Goal: Communication & Community: Ask a question

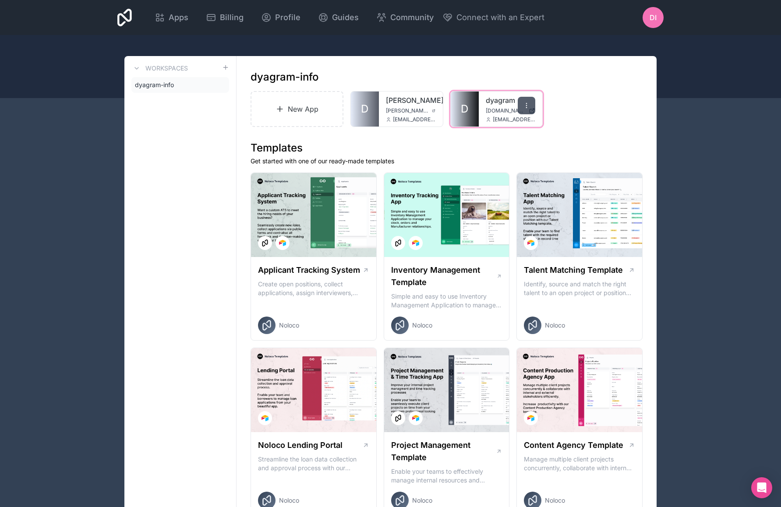
click at [527, 109] on icon at bounding box center [526, 105] width 7 height 7
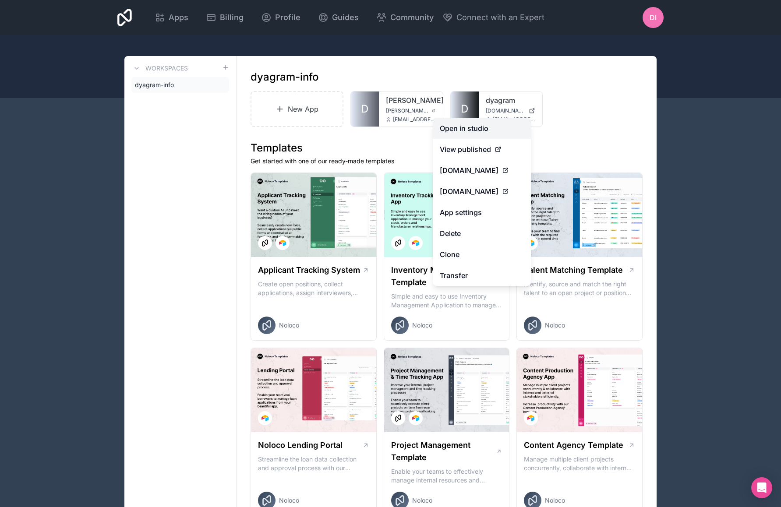
click at [498, 130] on link "Open in studio" at bounding box center [482, 128] width 98 height 21
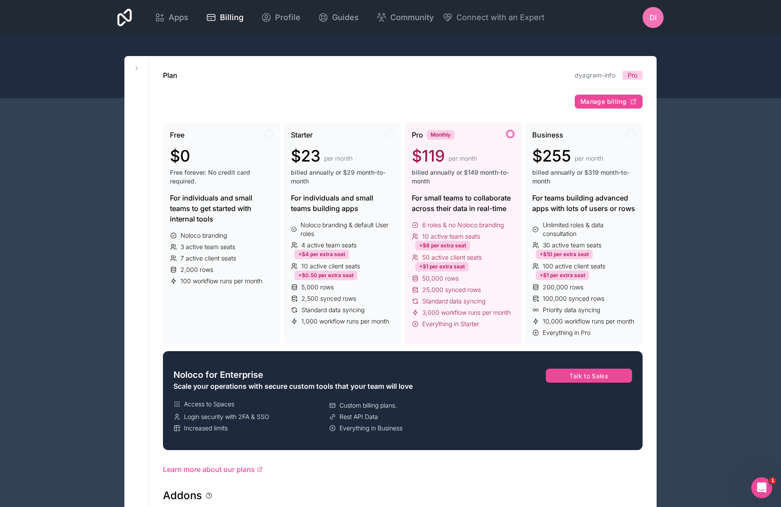
click at [763, 479] on div "Open Intercom Messenger" at bounding box center [761, 488] width 29 height 29
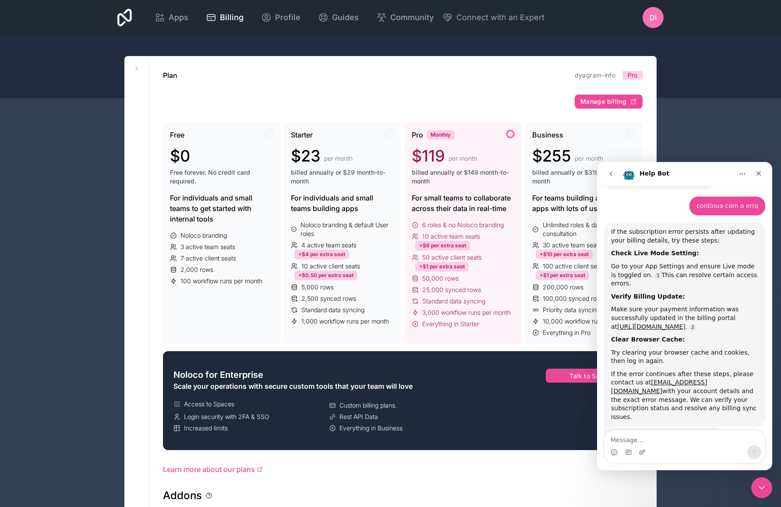
scroll to position [464, 0]
click at [661, 440] on textarea "Message…" at bounding box center [685, 438] width 160 height 15
drag, startPoint x: 685, startPoint y: 326, endPoint x: 738, endPoint y: 326, distance: 53.0
click at [738, 348] on div "Try clearing your browser cache and cookies, then log in again." at bounding box center [684, 356] width 147 height 17
copy div "cache and cookies"
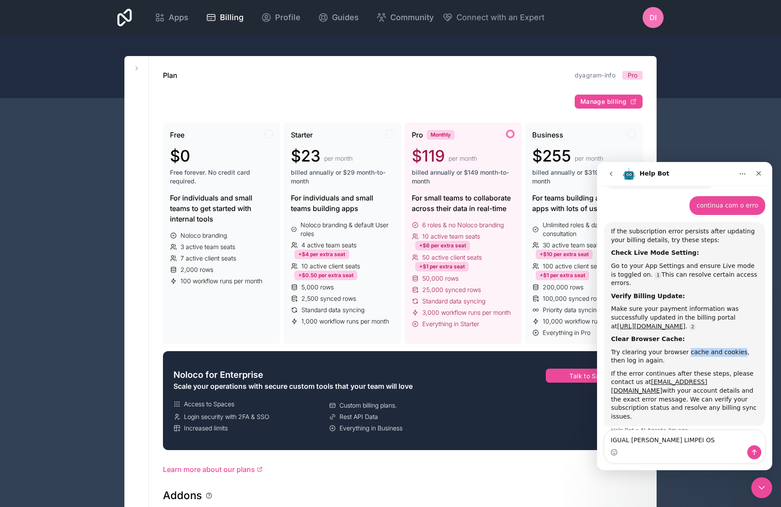
scroll to position [473, 0]
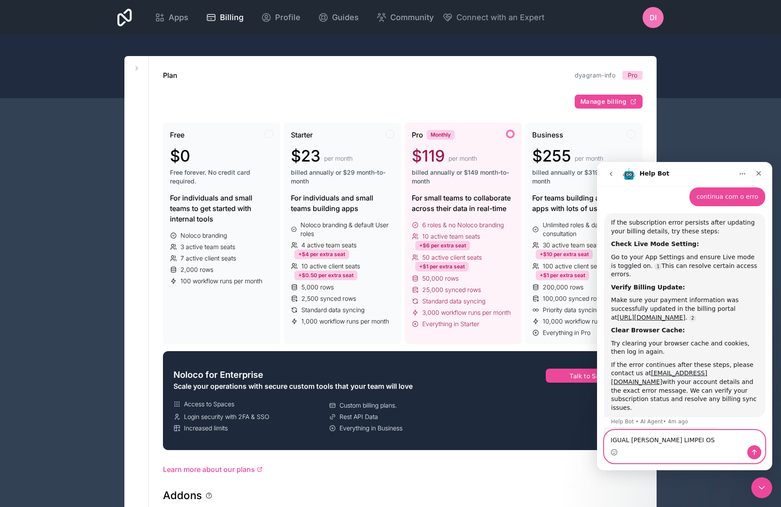
click at [698, 445] on textarea "IGUAL JÁ LIMPEI OS" at bounding box center [685, 438] width 160 height 15
paste textarea "cache and cookies"
type textarea "IGUAL JÁ LIMPEI OS cache and cookies"
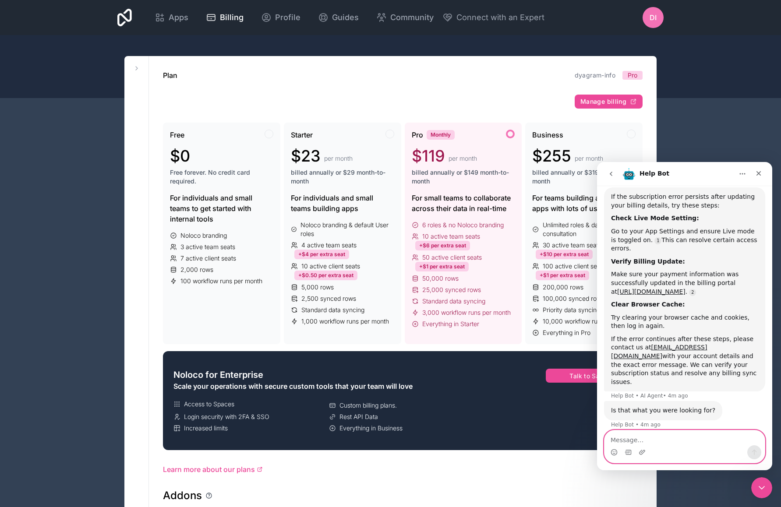
scroll to position [527, 0]
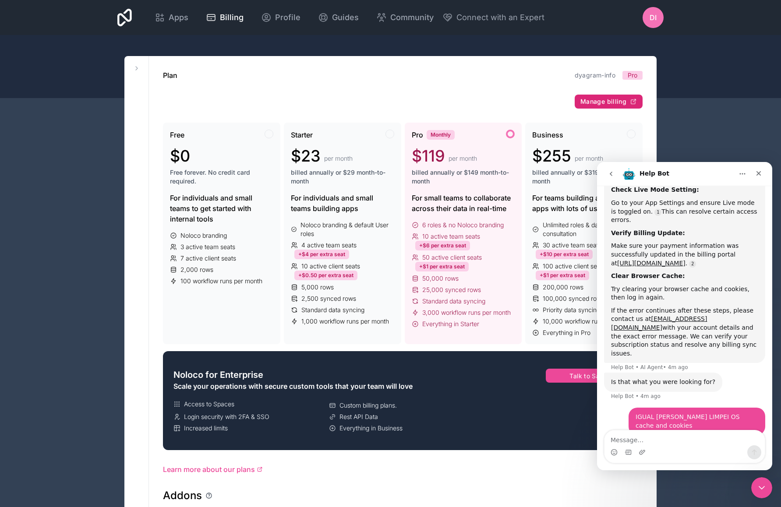
click at [605, 103] on span "Manage billing" at bounding box center [603, 102] width 46 height 8
